Goal: Register for event/course

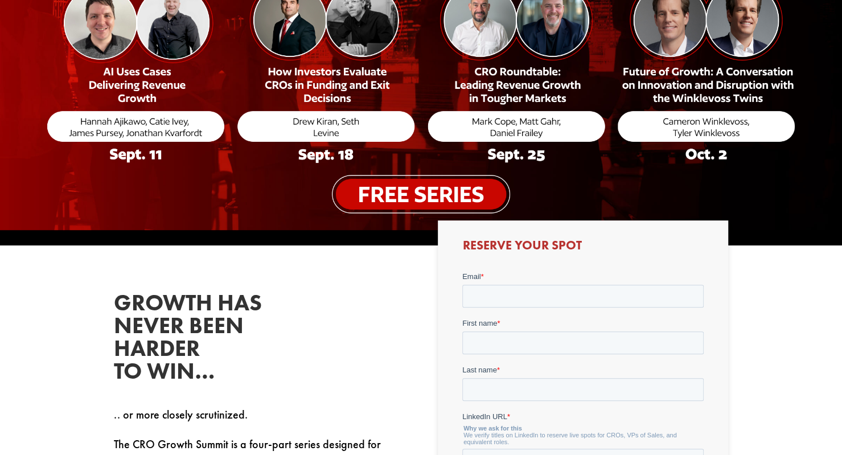
scroll to position [285, 0]
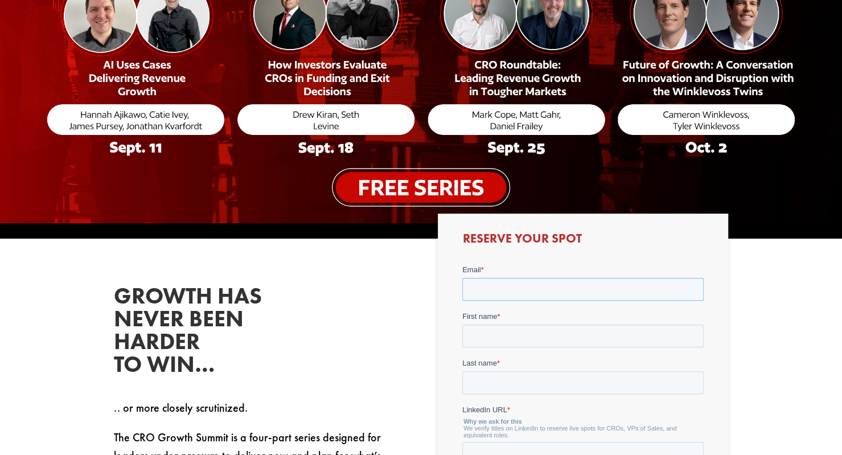
click at [491, 286] on input "Email *" at bounding box center [582, 289] width 241 height 23
type input "[EMAIL_ADDRESS][DOMAIN_NAME]"
click at [495, 336] on input "First name *" at bounding box center [582, 335] width 241 height 23
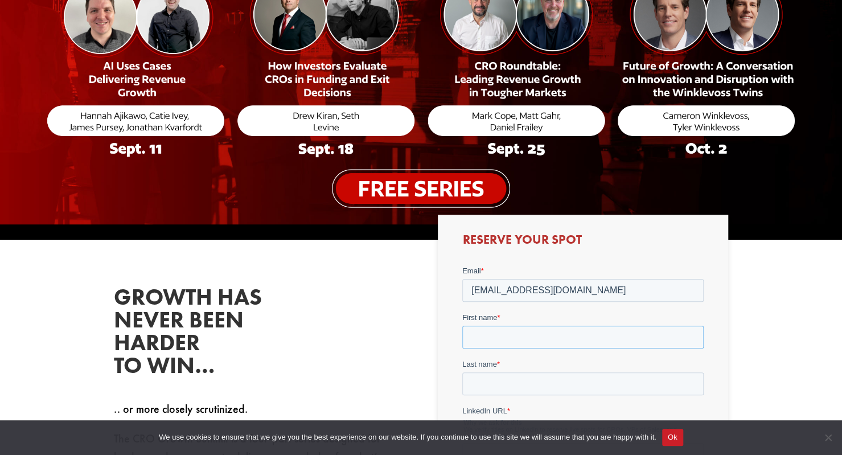
type input "[PERSON_NAME]"
click at [526, 376] on input "Last name *" at bounding box center [582, 383] width 241 height 23
type input "[PERSON_NAME]"
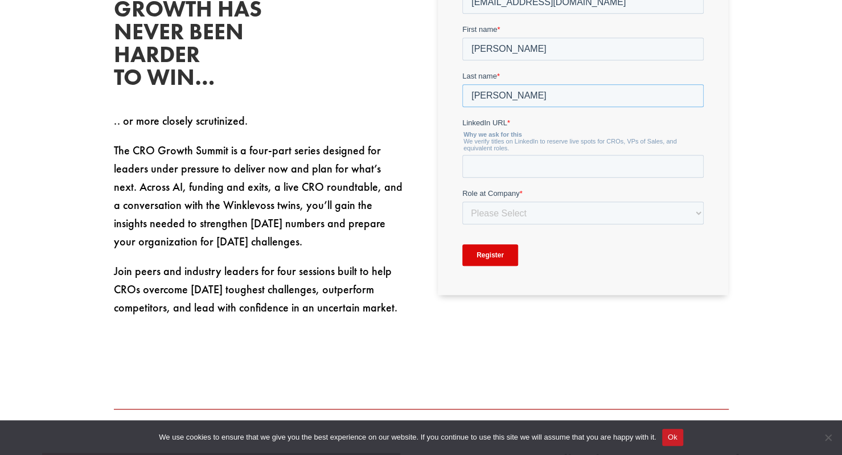
scroll to position [572, 0]
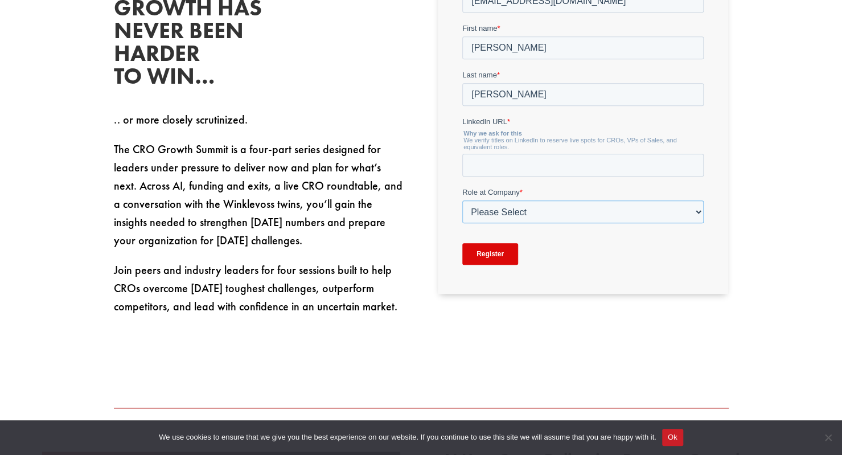
click at [513, 216] on select "Please Select C-Level (CRO, CSO, etc) Senior Leadership (VP of Sales, VP of Ena…" at bounding box center [582, 212] width 241 height 23
select select "Individual Contributor (AE, SDR, CSM, etc)"
click at [462, 224] on select "Please Select C-Level (CRO, CSO, etc) Senior Leadership (VP of Sales, VP of Ena…" at bounding box center [582, 212] width 241 height 23
click at [499, 170] on input "LinkedIn URL *" at bounding box center [582, 165] width 241 height 23
paste input "[URL][DOMAIN_NAME]"
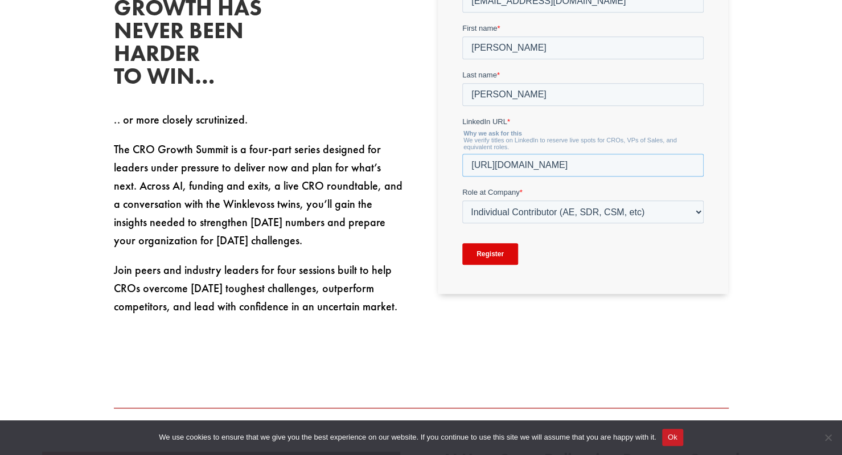
type input "[URL][DOMAIN_NAME]"
click at [483, 257] on input "Register" at bounding box center [490, 255] width 56 height 22
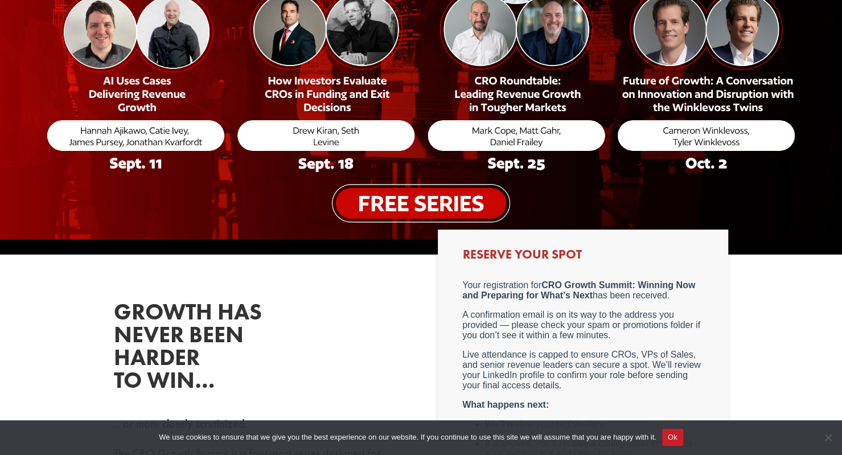
scroll to position [260, 0]
